Goal: Entertainment & Leisure: Consume media (video, audio)

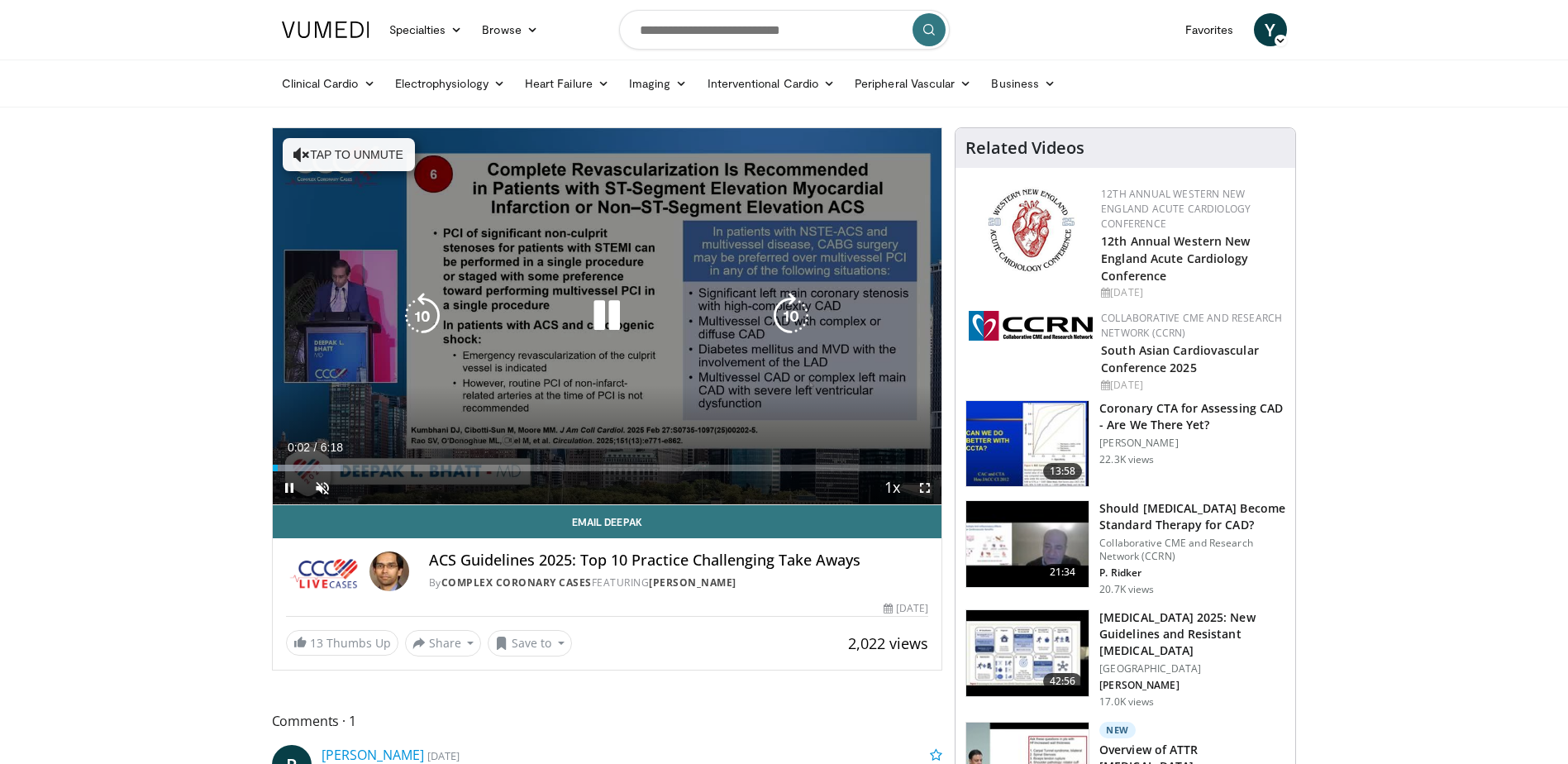
click at [348, 152] on button "Tap to unmute" at bounding box center [348, 155] width 133 height 33
click at [320, 381] on div "10 seconds Tap to unmute" at bounding box center [607, 316] width 669 height 376
click at [393, 324] on div "10 seconds Tap to unmute" at bounding box center [607, 316] width 669 height 376
click at [436, 399] on div "10 seconds Tap to unmute" at bounding box center [607, 316] width 669 height 376
click at [326, 306] on div "10 seconds Tap to unmute" at bounding box center [607, 316] width 669 height 376
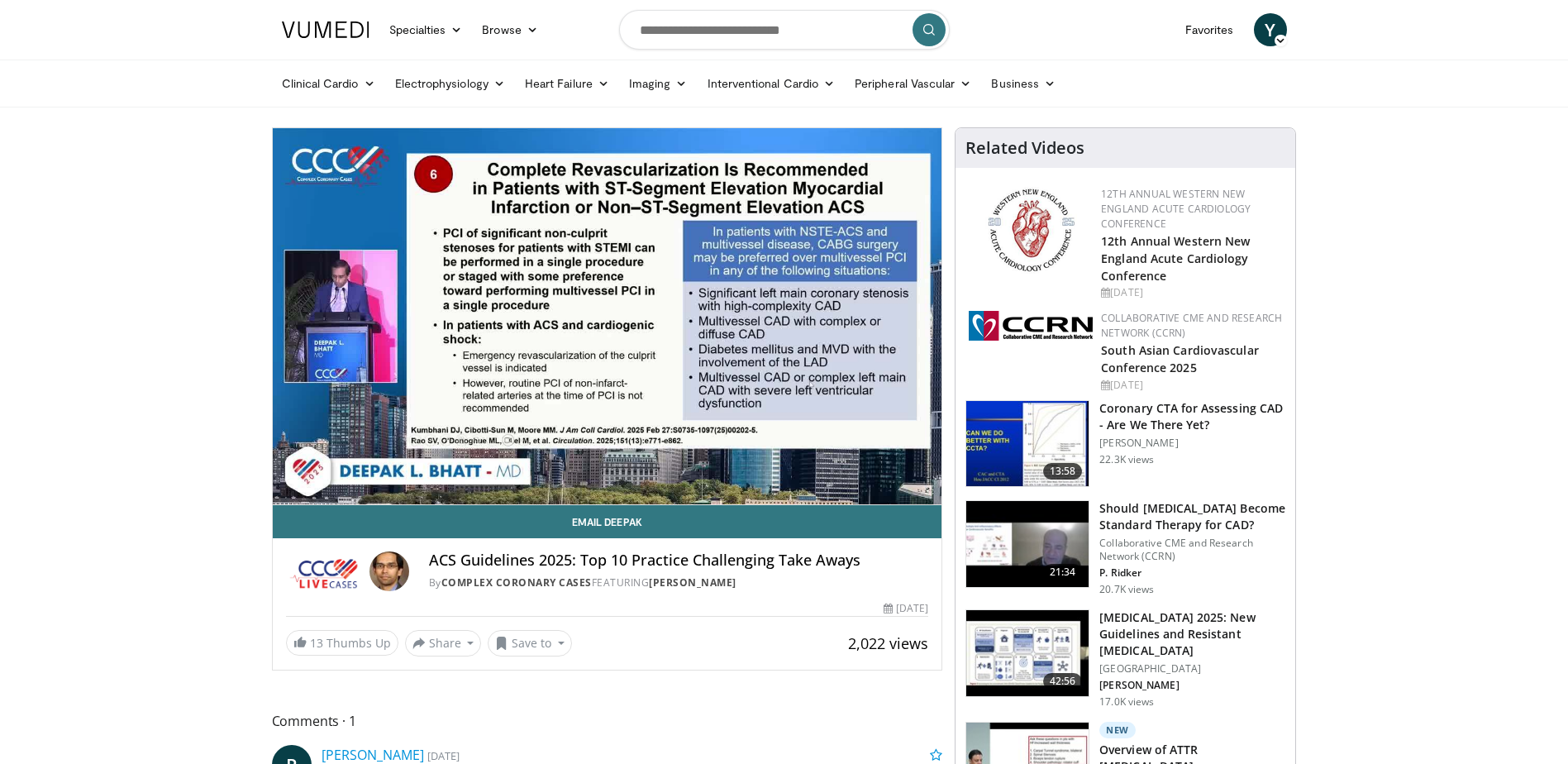
click at [326, 306] on div "10 seconds Tap to unmute" at bounding box center [607, 316] width 669 height 376
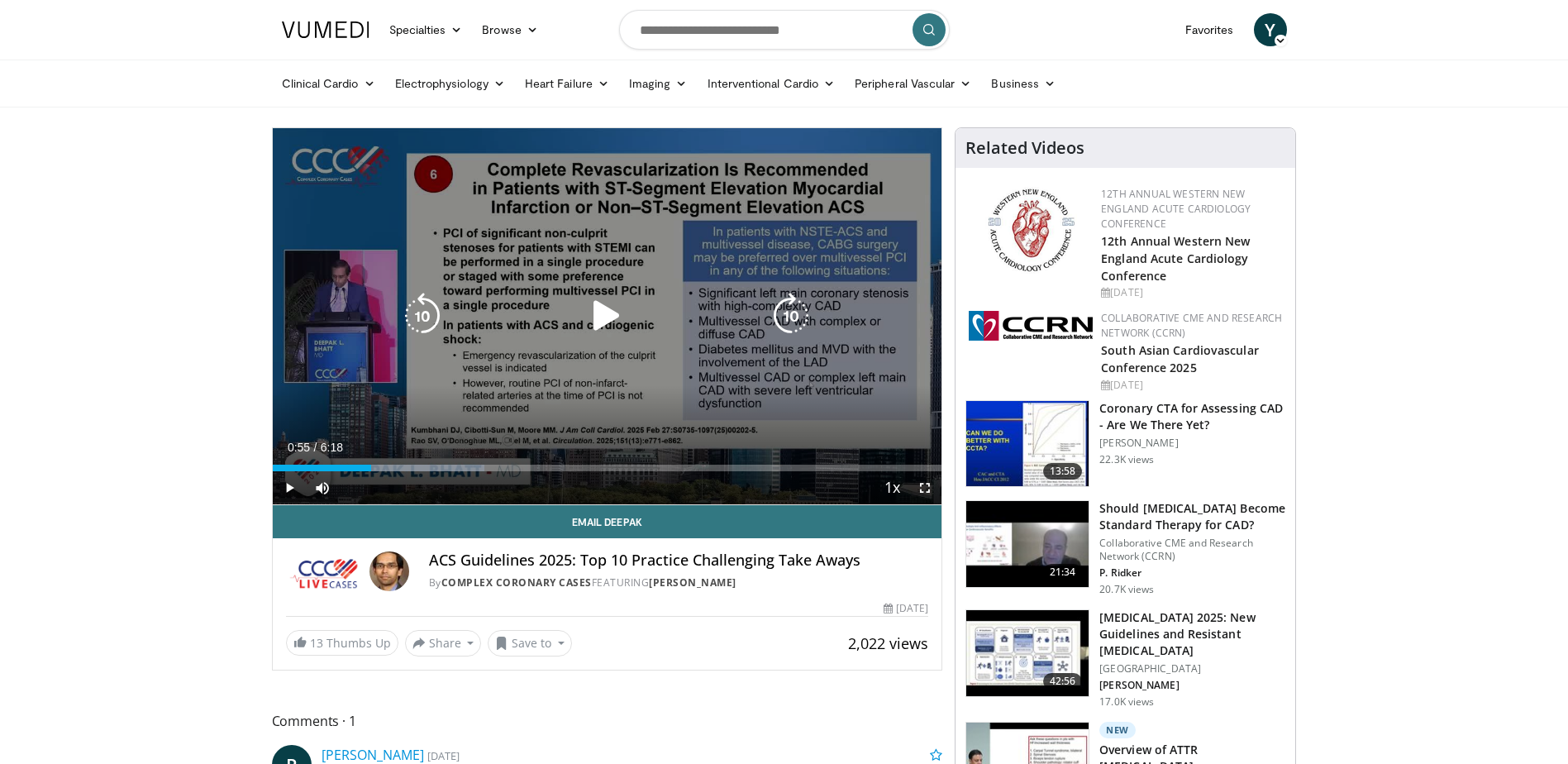
click at [300, 348] on div "10 seconds Tap to unmute" at bounding box center [607, 316] width 669 height 376
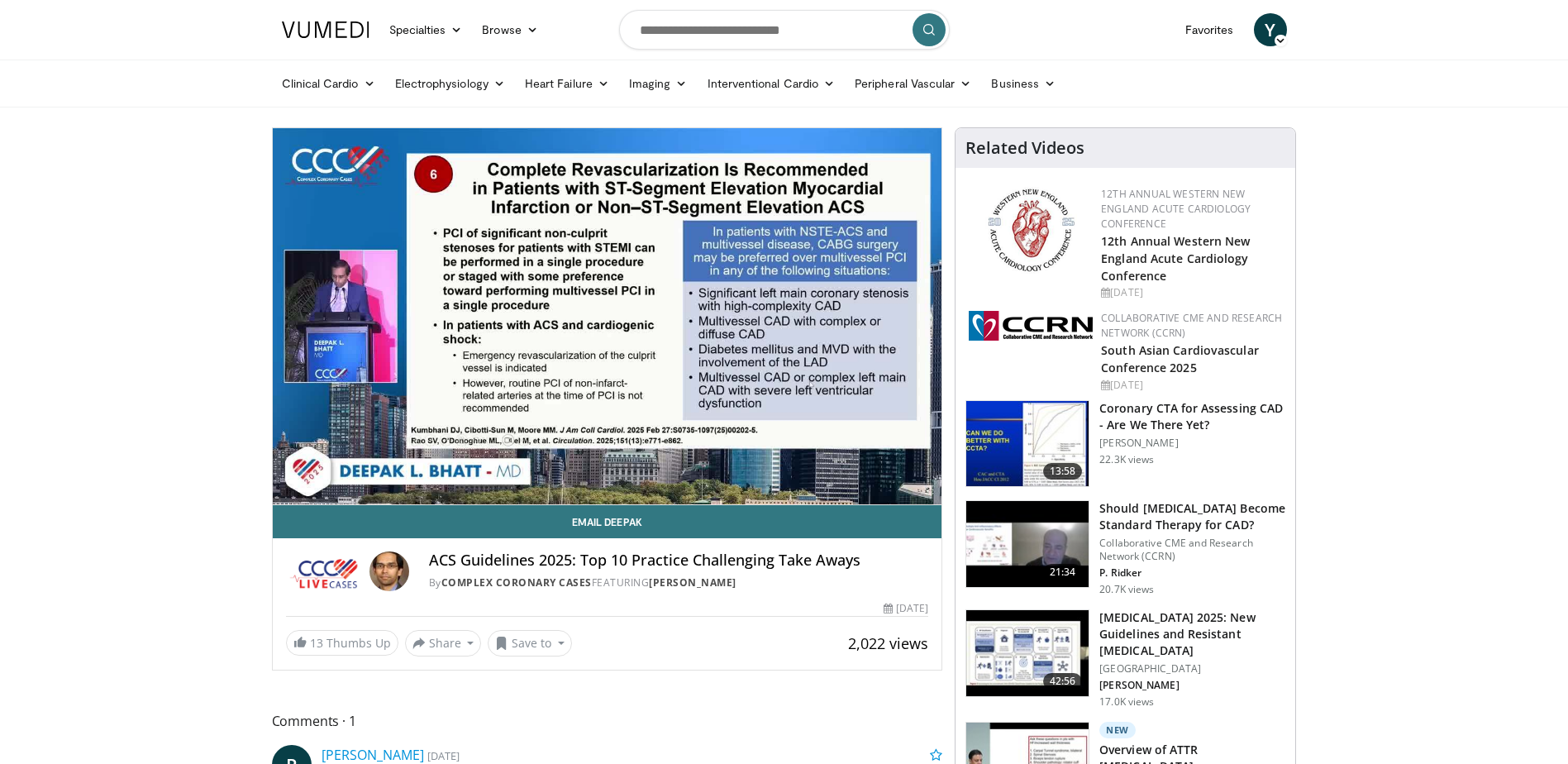
click at [359, 329] on div "10 seconds Tap to unmute" at bounding box center [607, 316] width 669 height 376
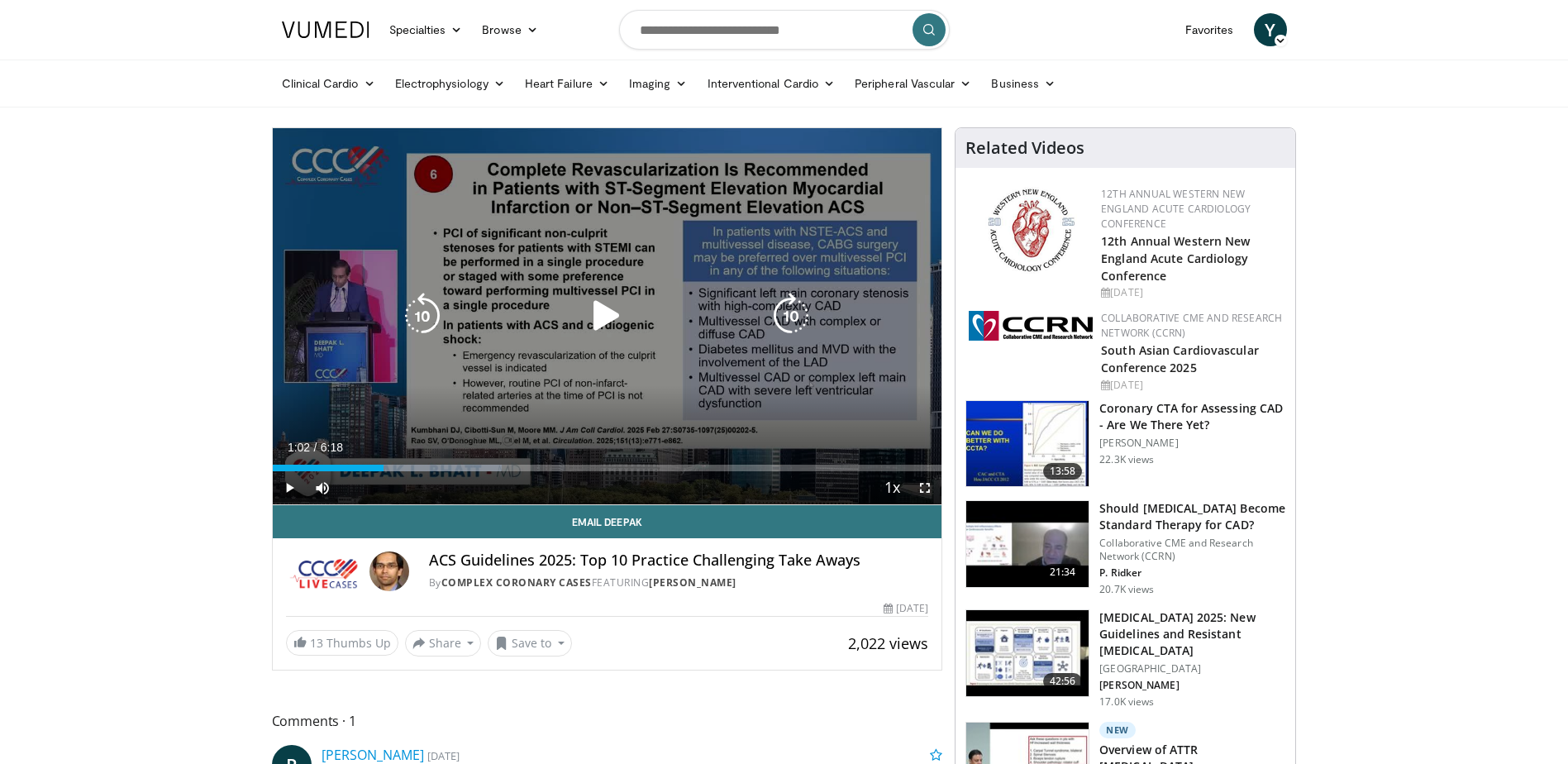
click at [322, 310] on div "10 seconds Tap to unmute" at bounding box center [607, 316] width 669 height 376
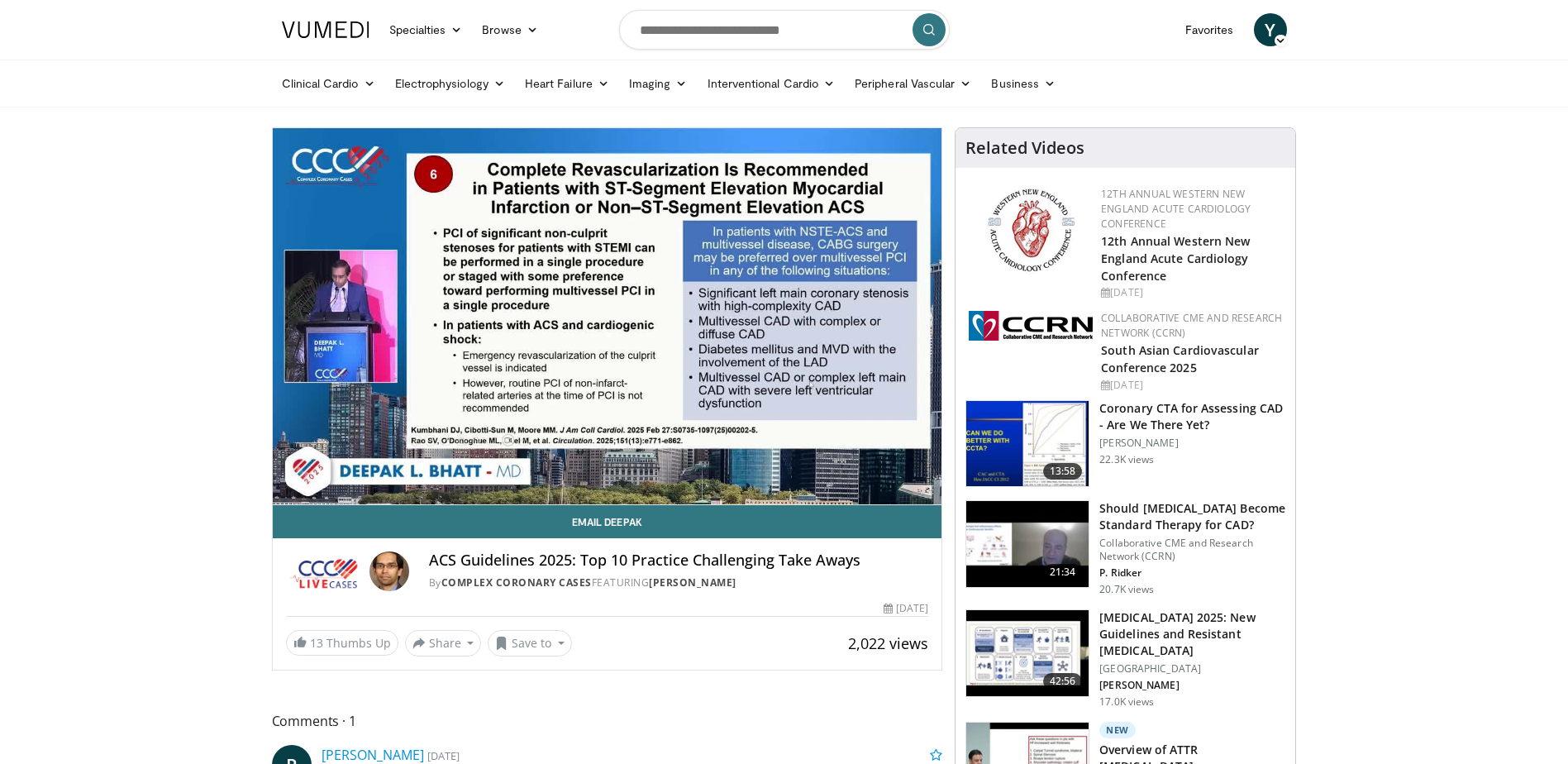
click at [322, 310] on div "10 seconds Tap to unmute" at bounding box center [607, 316] width 669 height 376
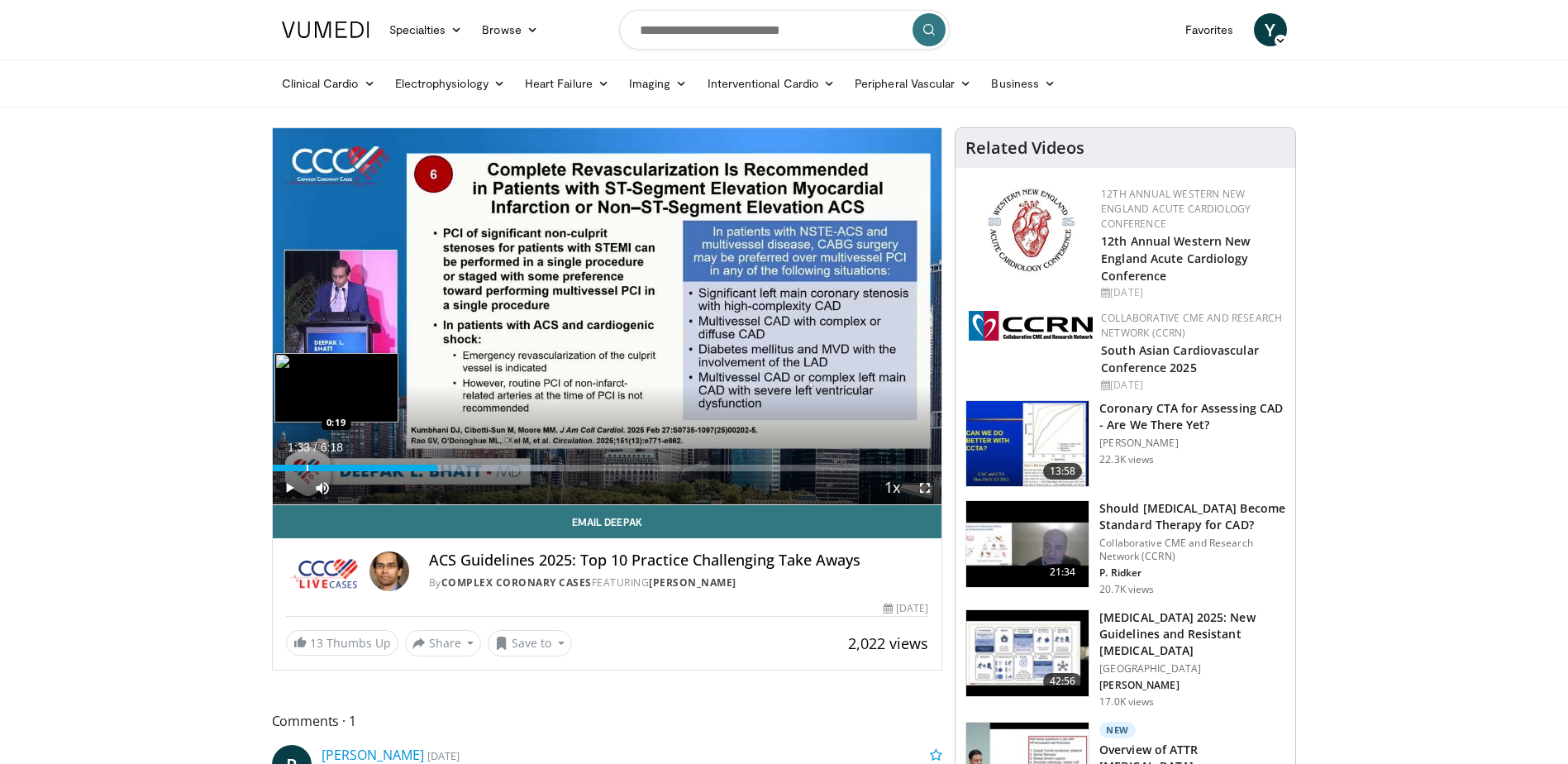
click at [305, 459] on div "Loaded : 42.25% 1:33 0:19" at bounding box center [607, 463] width 669 height 16
click at [337, 468] on div "Progress Bar" at bounding box center [343, 467] width 106 height 6
